Goal: Task Accomplishment & Management: Manage account settings

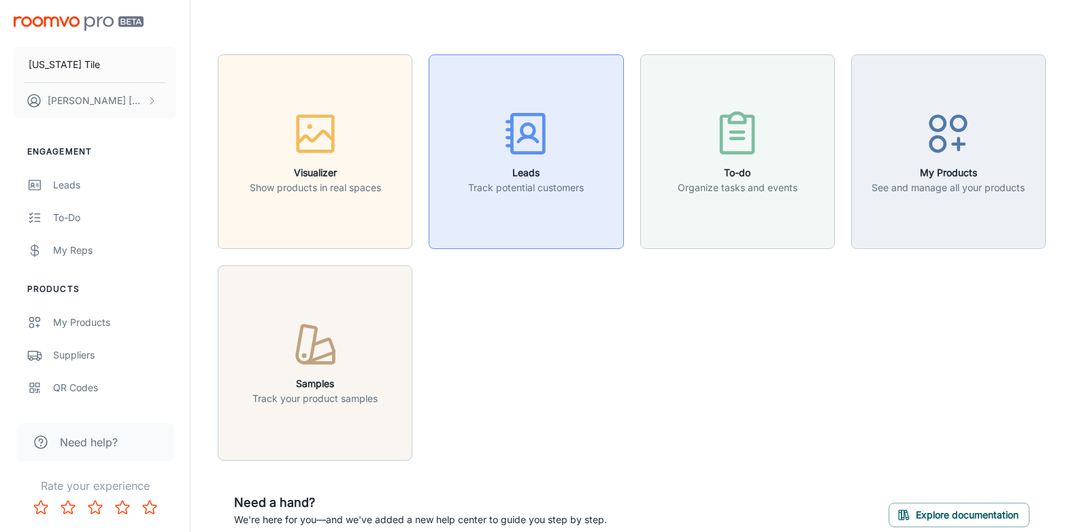
click at [520, 166] on h6 "Leads" at bounding box center [526, 172] width 116 height 15
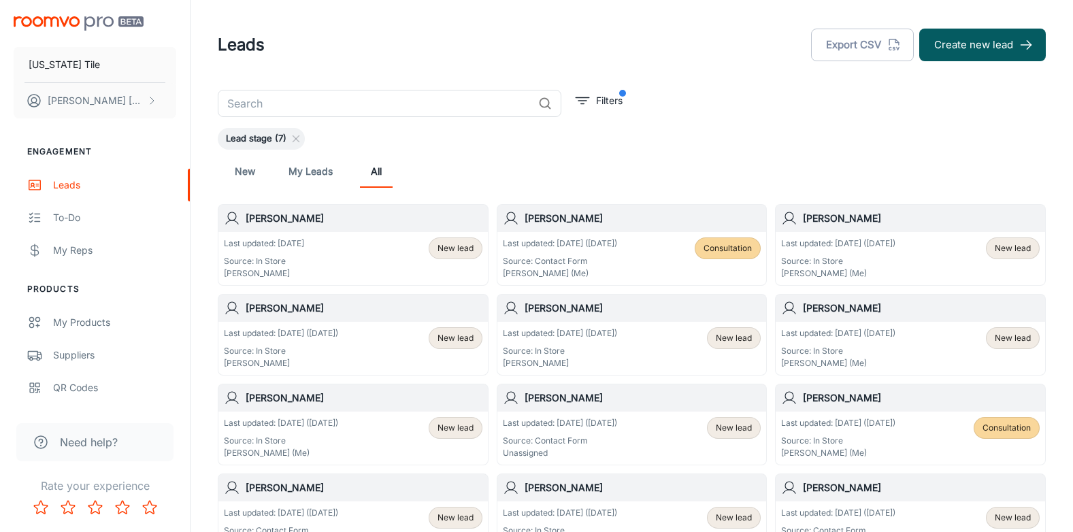
click at [291, 216] on h6 "[PERSON_NAME]" at bounding box center [364, 218] width 237 height 15
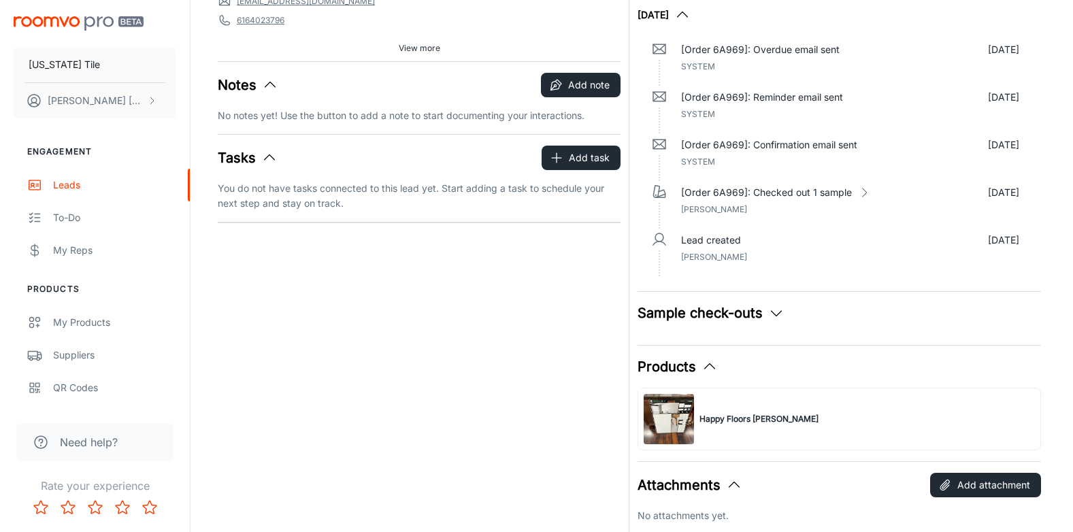
scroll to position [136, 0]
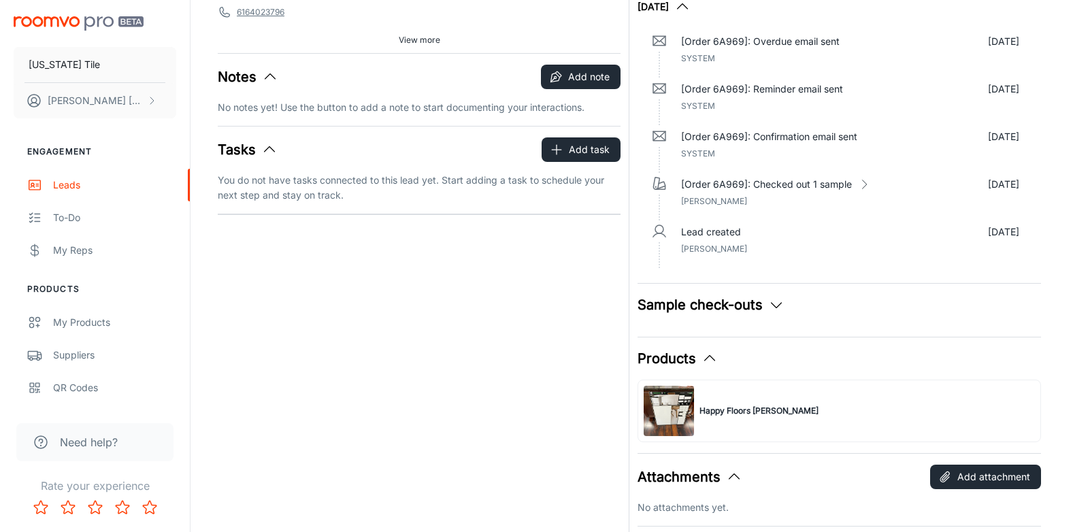
click at [774, 304] on icon "button" at bounding box center [776, 305] width 16 height 16
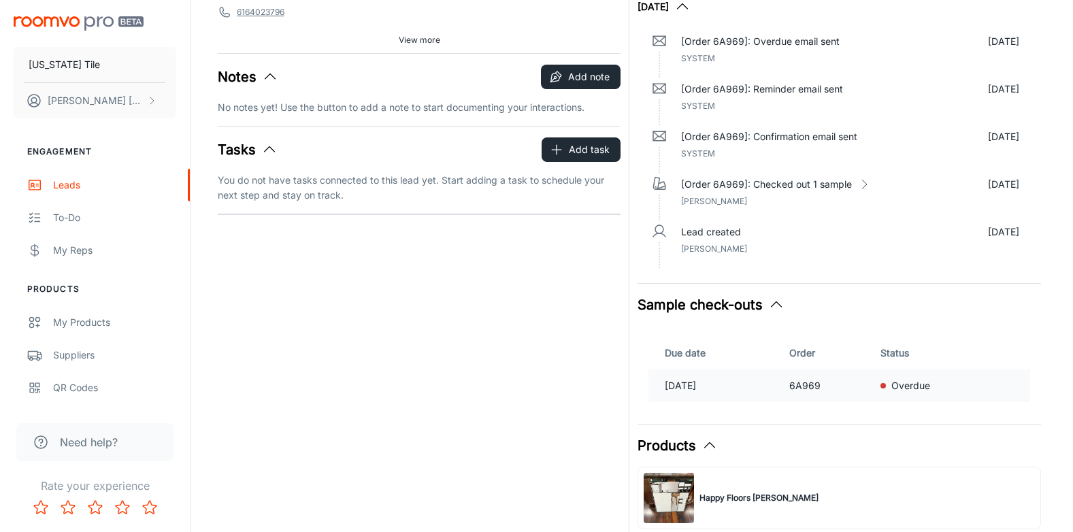
click at [689, 382] on p "[DATE]" at bounding box center [722, 385] width 114 height 15
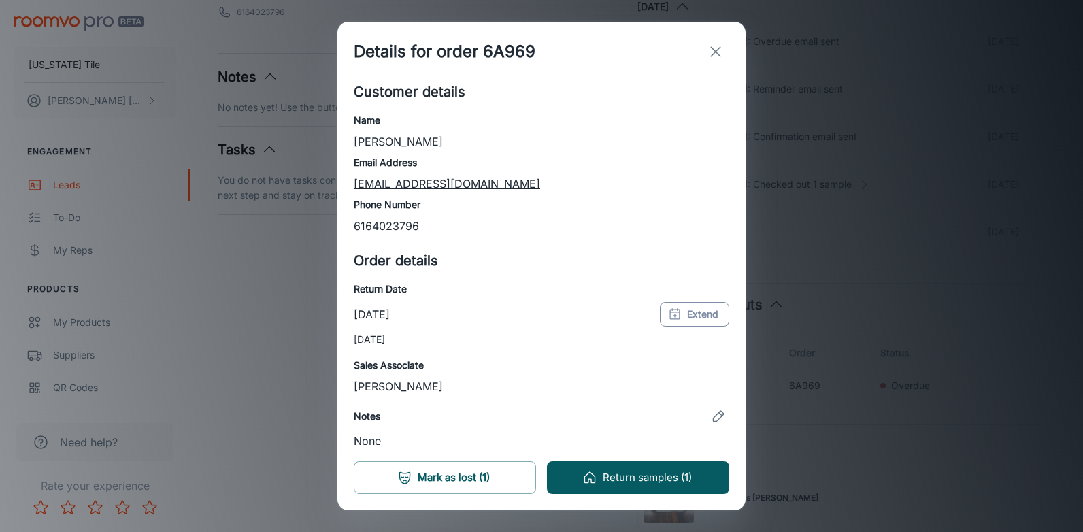
click at [672, 314] on button "Extend" at bounding box center [694, 314] width 69 height 24
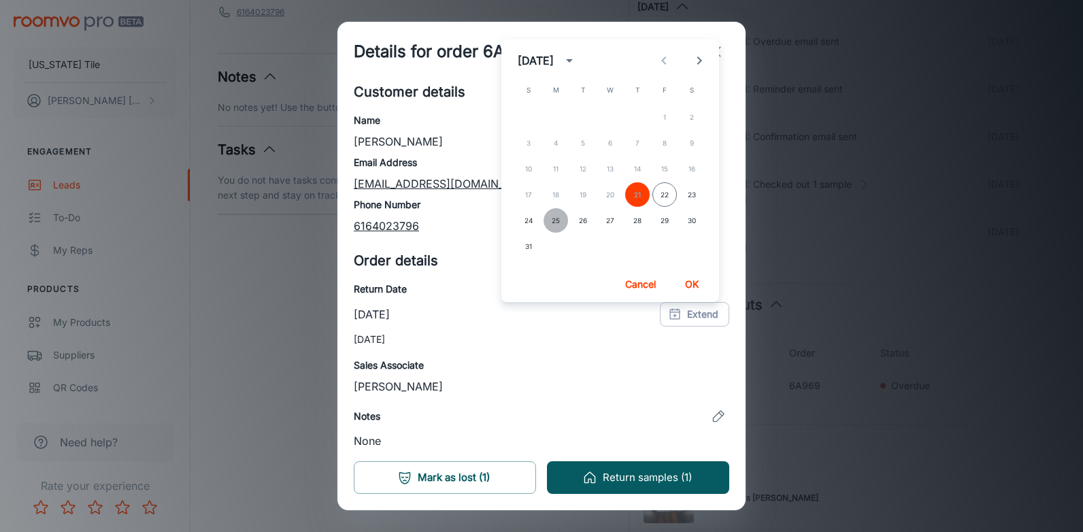
click at [553, 216] on button "25" at bounding box center [556, 220] width 24 height 24
click at [691, 282] on button "OK" at bounding box center [692, 284] width 44 height 24
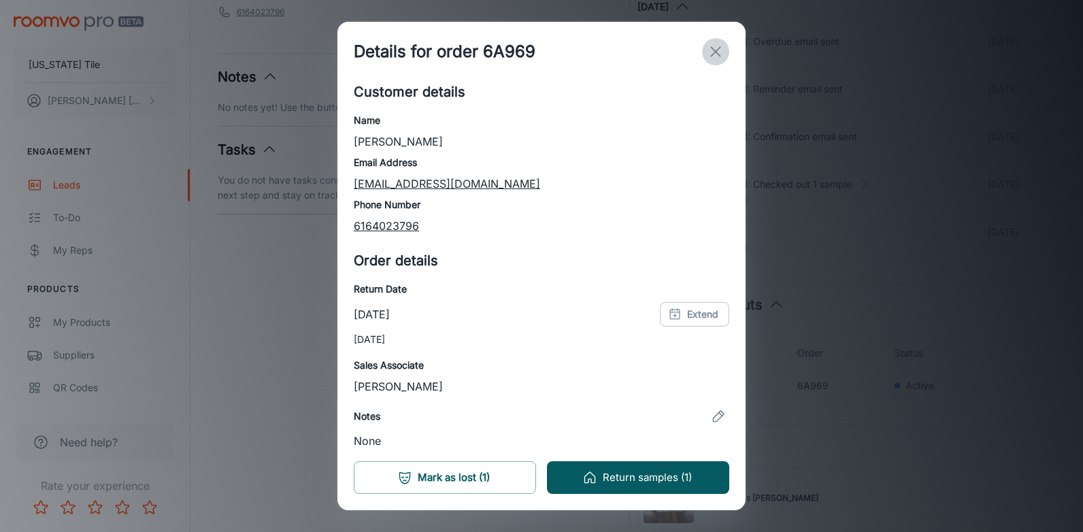
click at [716, 46] on icon "exit" at bounding box center [716, 52] width 16 height 16
